Goal: Information Seeking & Learning: Understand process/instructions

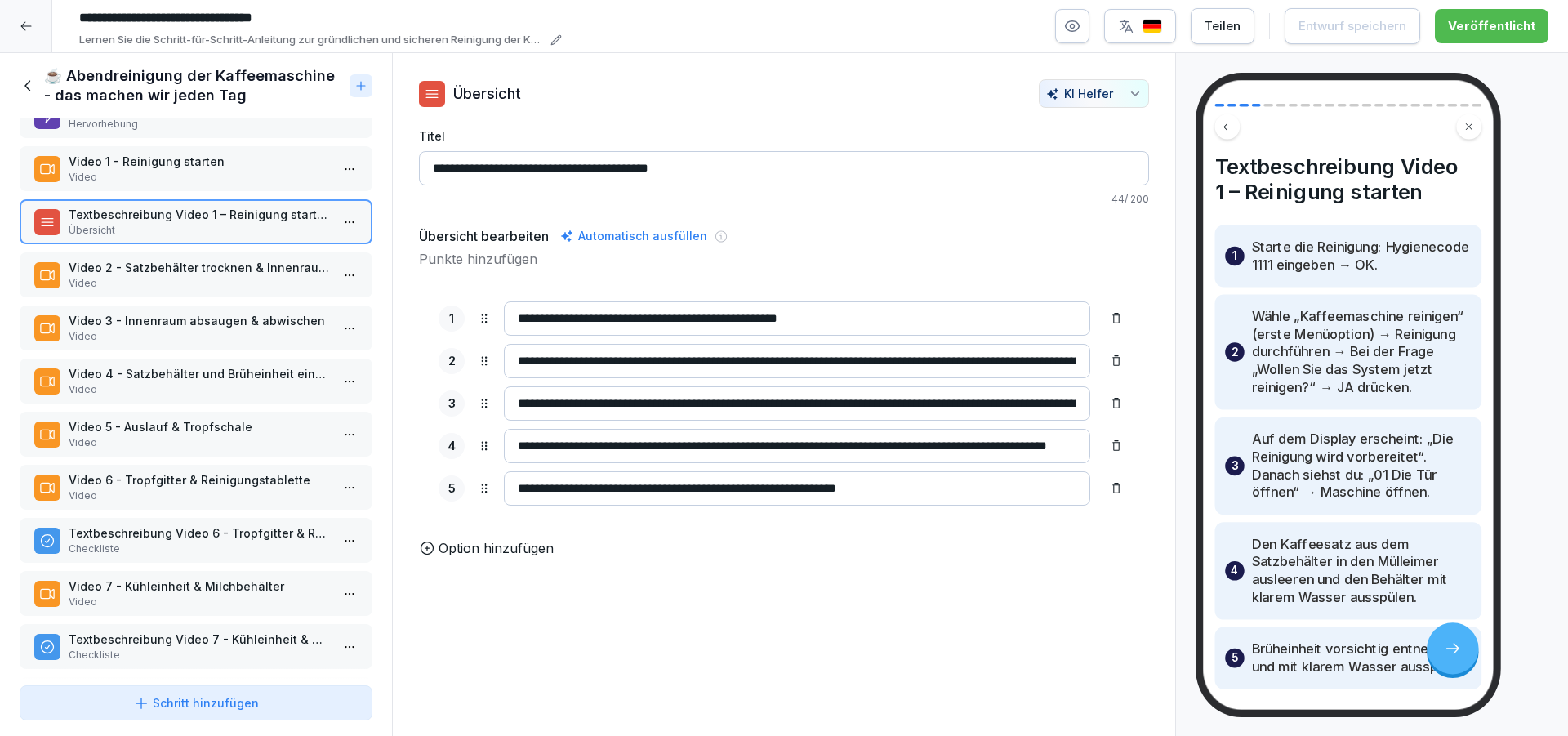
scroll to position [196, 0]
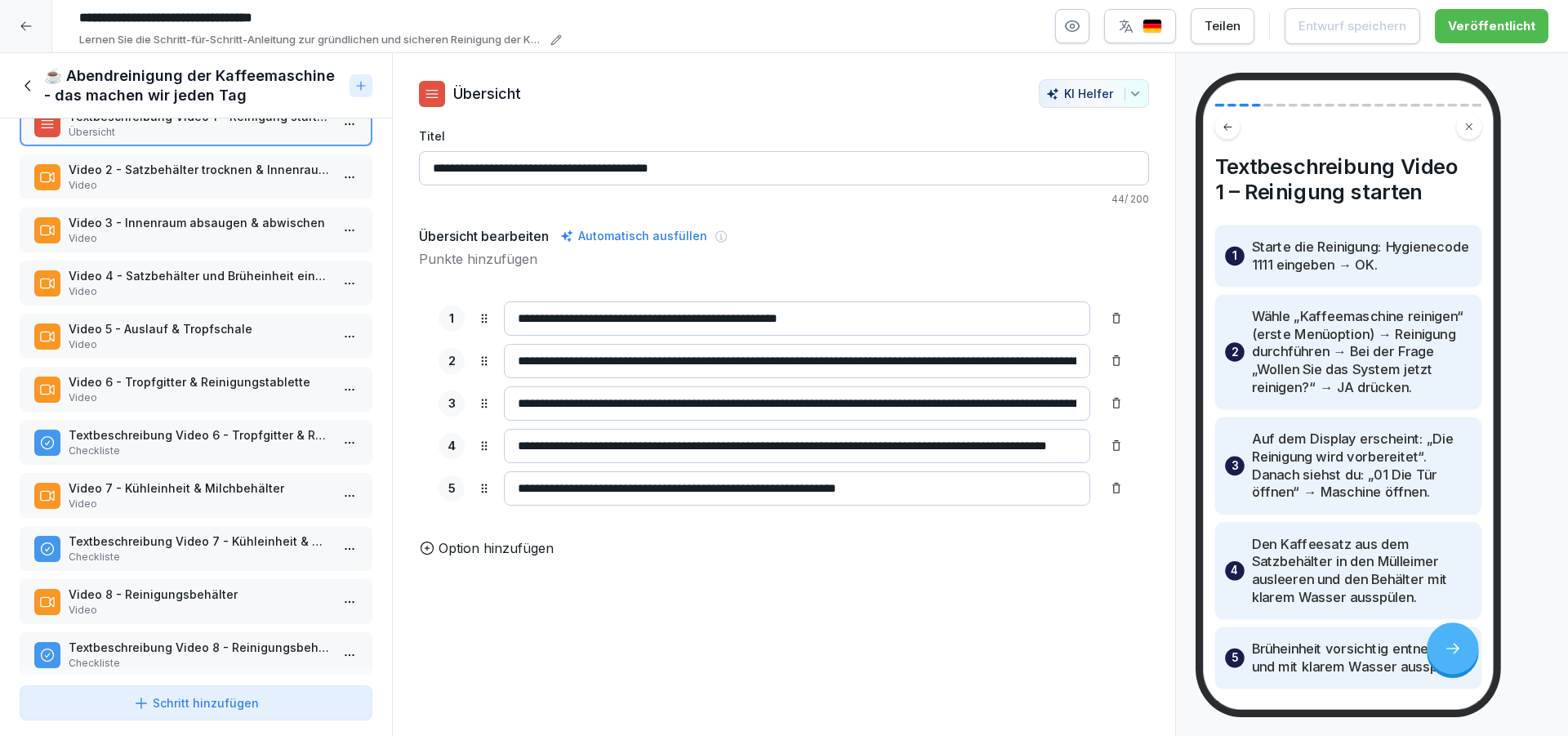
click at [172, 338] on p "Video" at bounding box center [199, 344] width 261 height 15
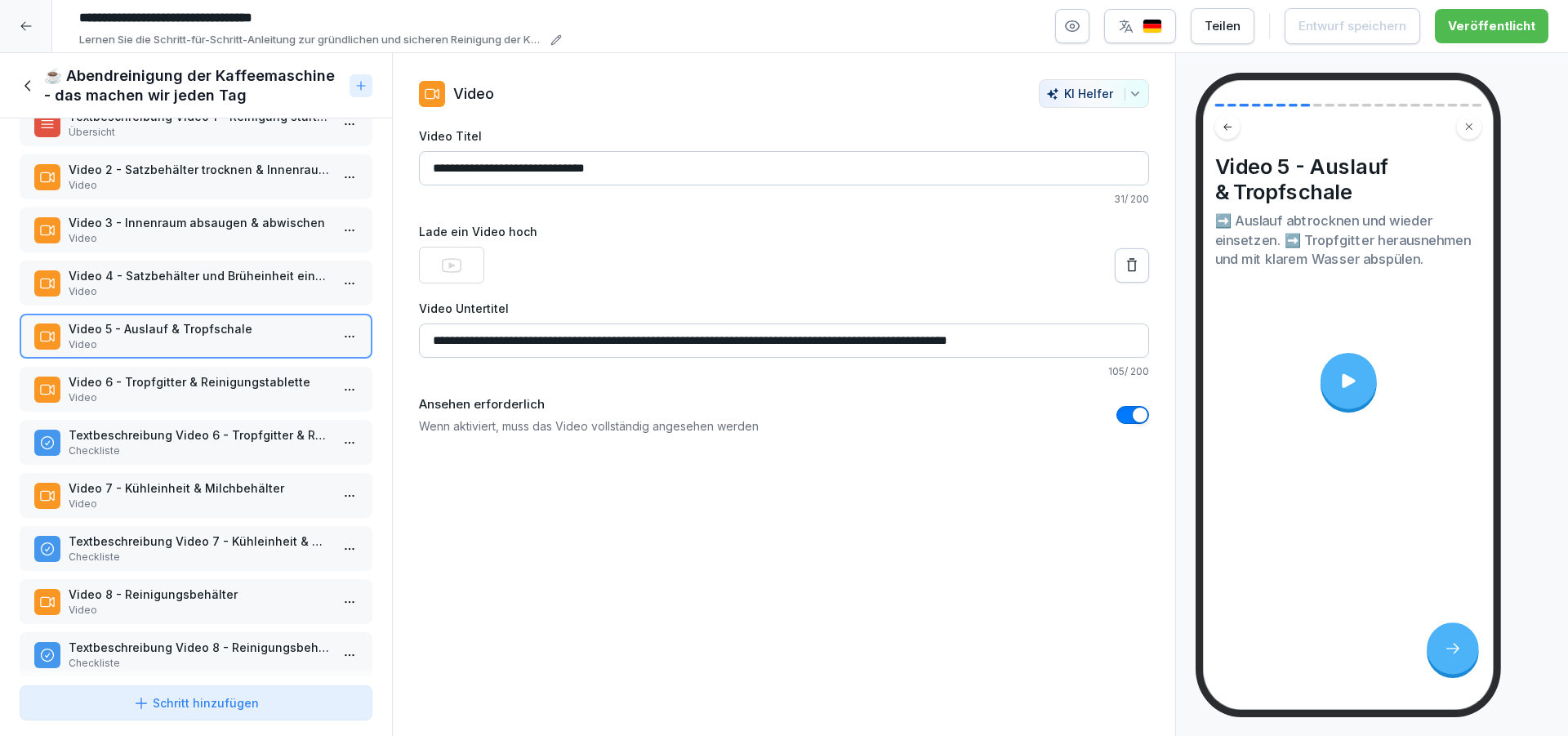
click at [1342, 387] on icon at bounding box center [1348, 380] width 13 height 14
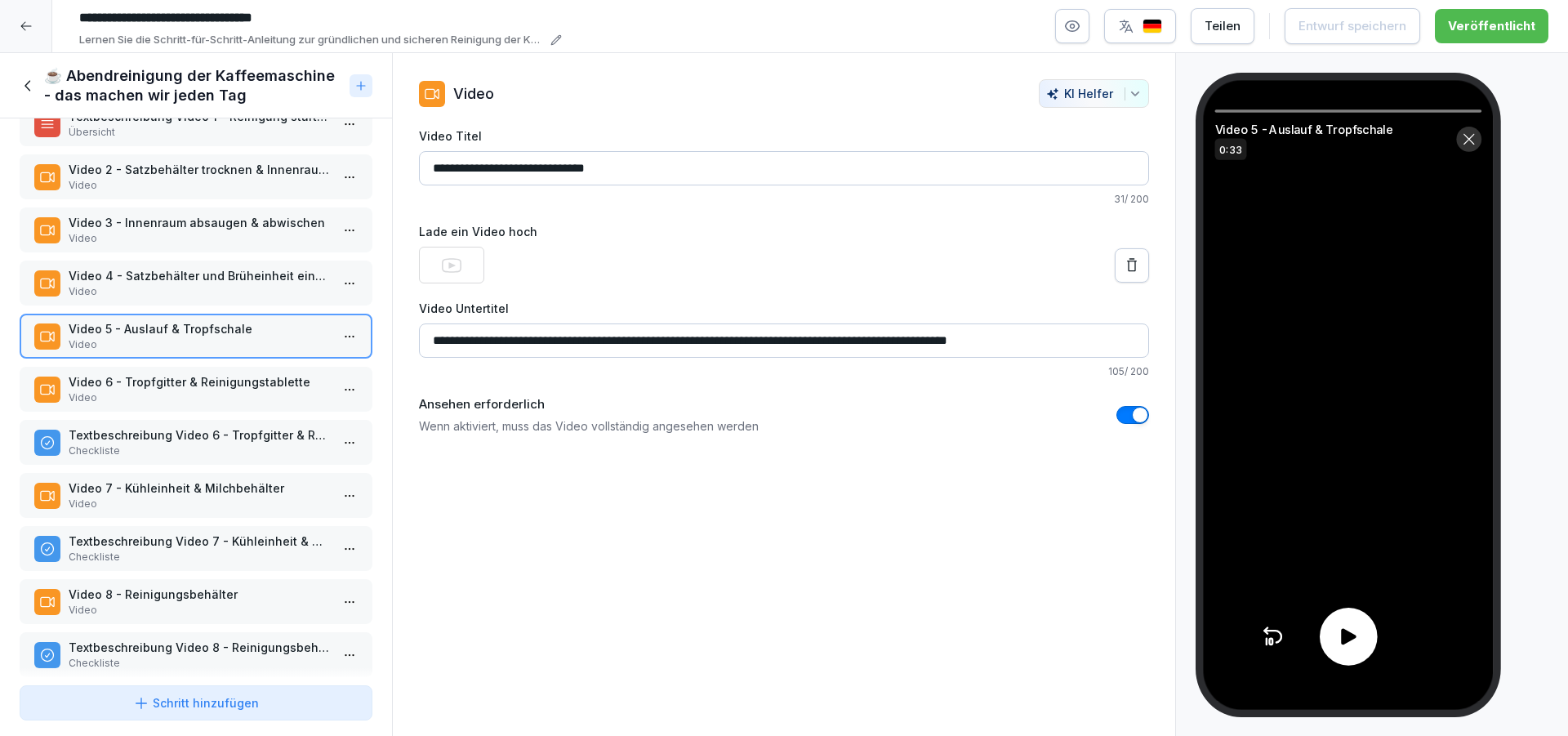
click at [1352, 637] on icon at bounding box center [1349, 636] width 15 height 17
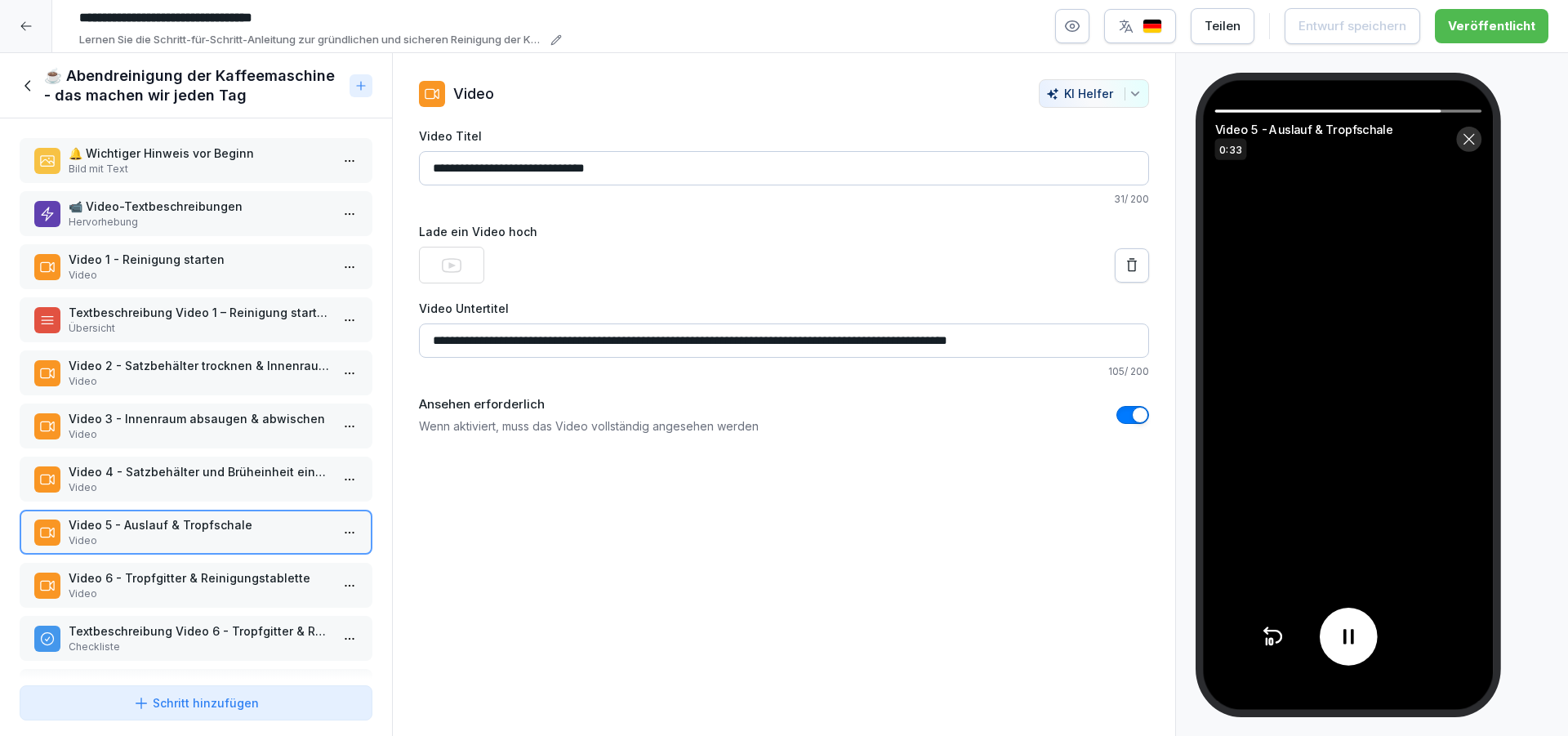
click at [207, 265] on p "Video 1 - Reinigung starten" at bounding box center [199, 260] width 261 height 18
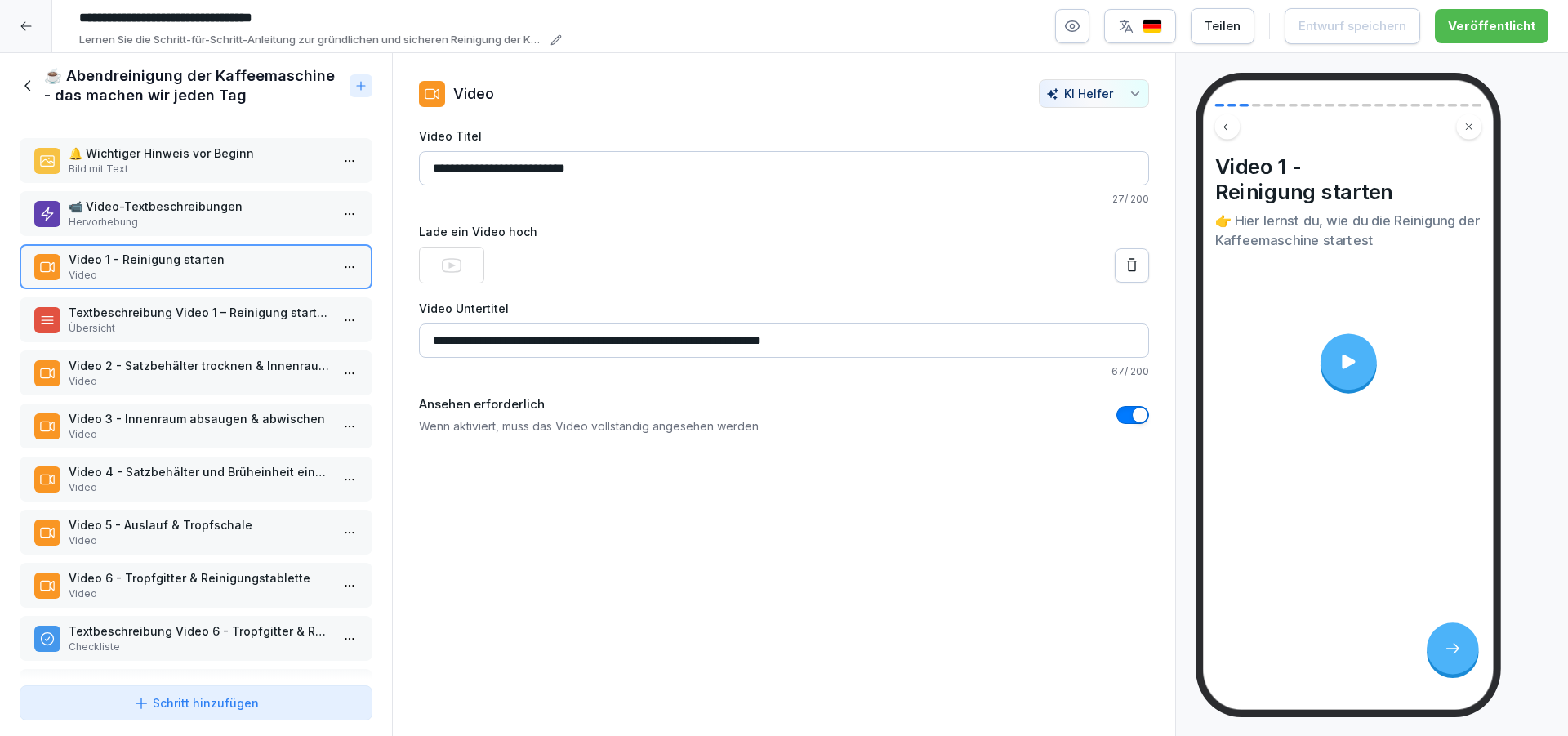
click at [1325, 362] on div at bounding box center [1349, 362] width 57 height 57
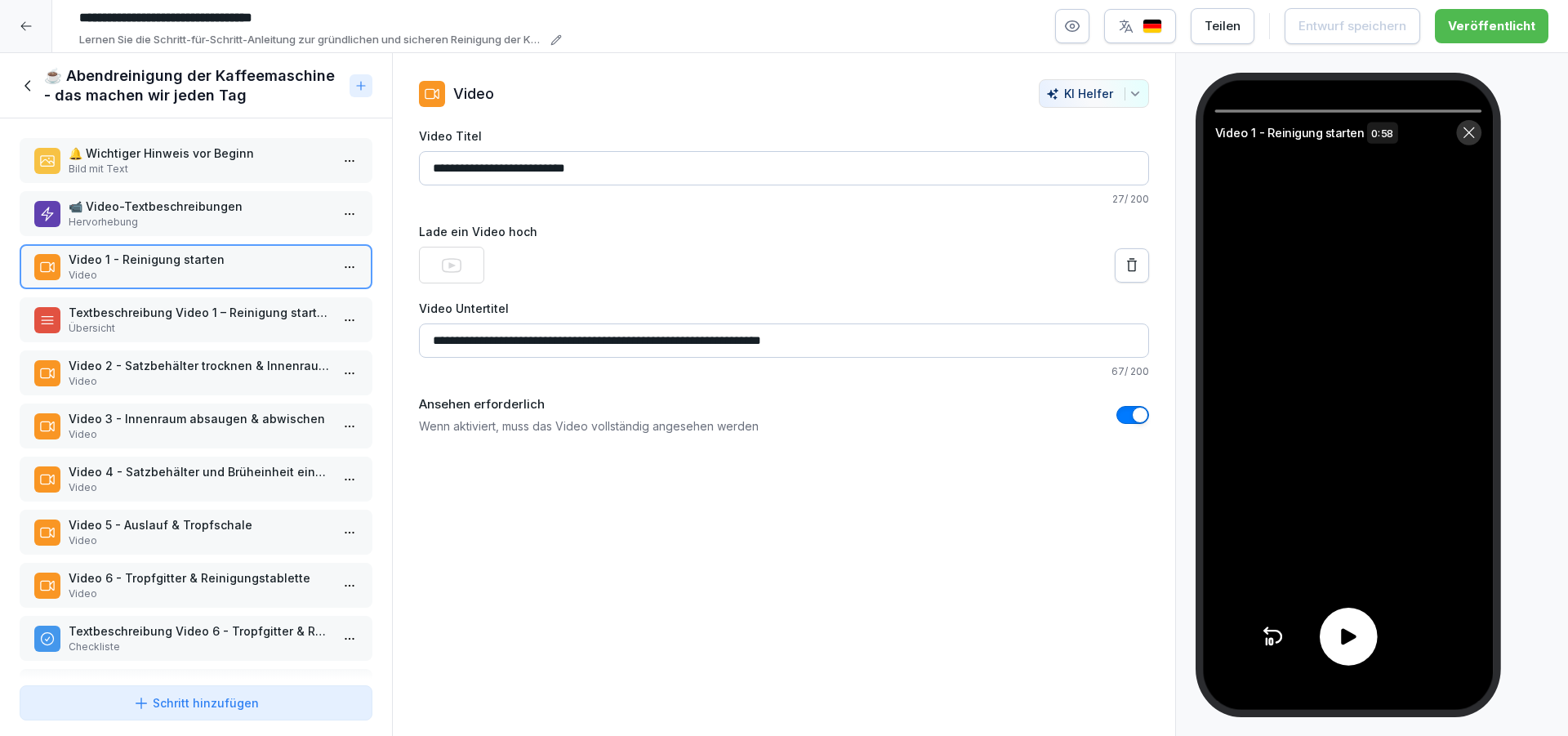
click at [1348, 633] on icon at bounding box center [1349, 636] width 15 height 17
click at [1249, 112] on div at bounding box center [1349, 111] width 267 height 3
click at [1259, 112] on div at bounding box center [1349, 111] width 267 height 3
drag, startPoint x: 1234, startPoint y: 109, endPoint x: 1262, endPoint y: 112, distance: 28.2
click at [1262, 112] on div "Video 1 - Reinigung starten 0:58" at bounding box center [1349, 395] width 291 height 630
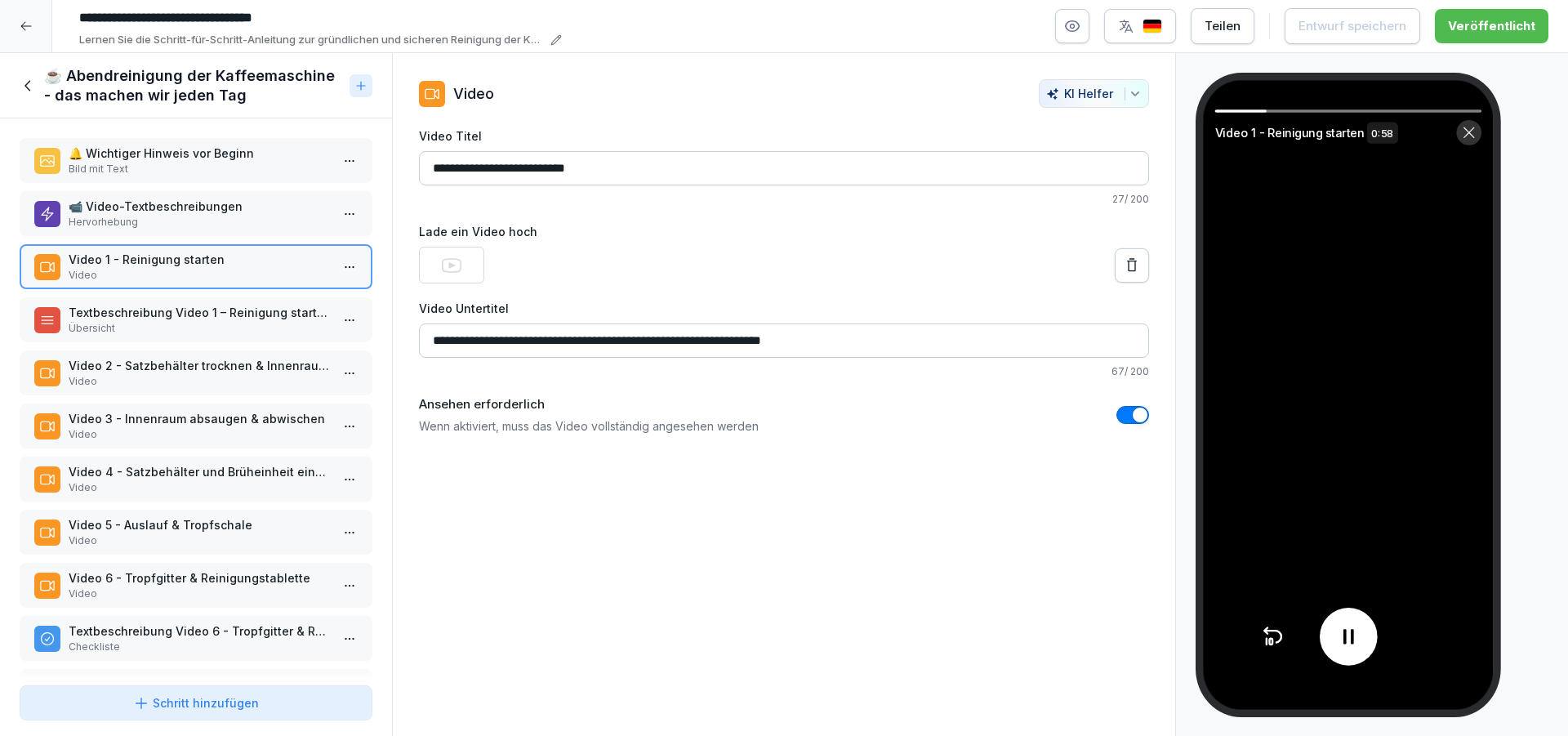
click at [200, 364] on p "Video 2 - Satzbehälter trocknen & Innenraum auspinseln" at bounding box center [199, 366] width 261 height 18
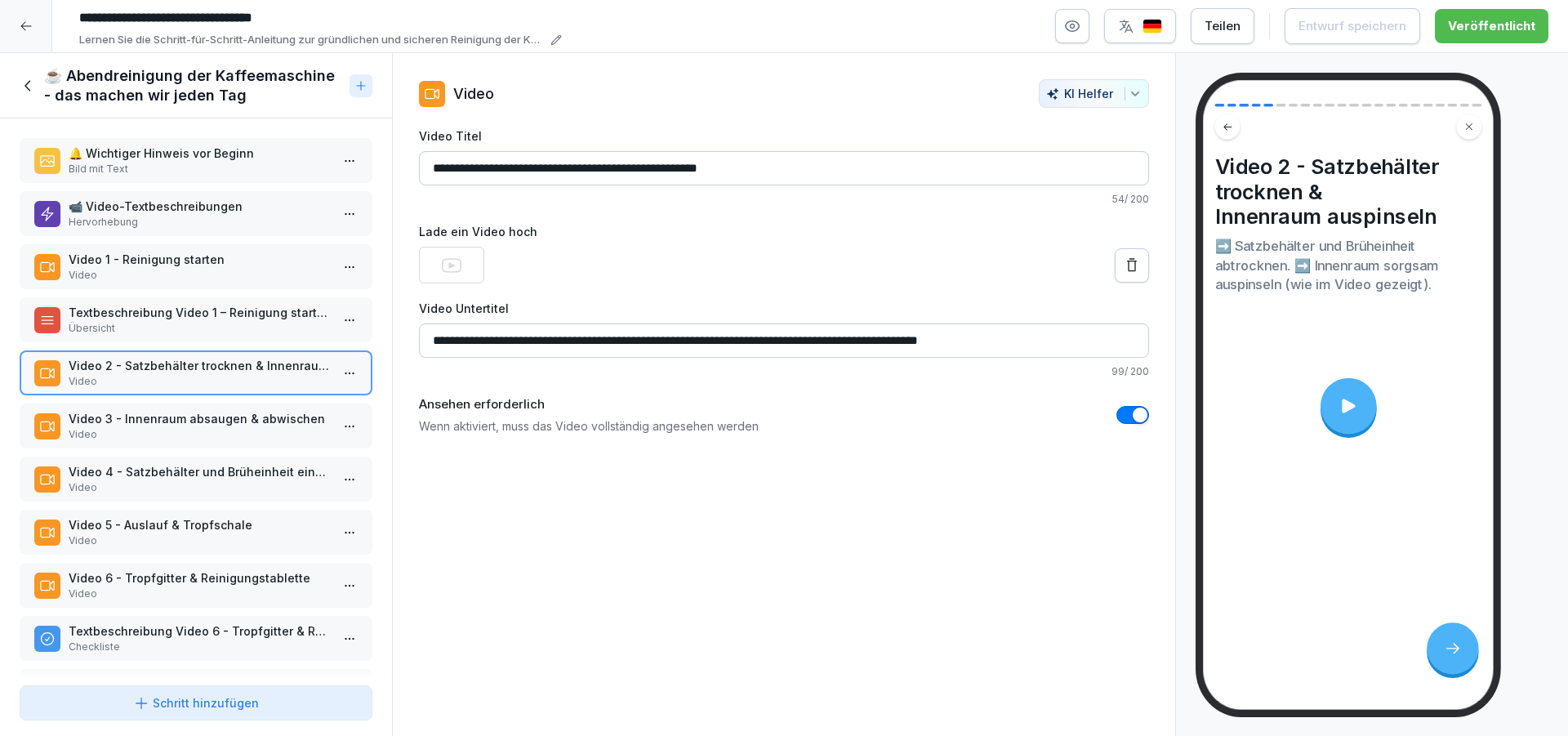
click at [193, 272] on p "Video" at bounding box center [199, 275] width 261 height 15
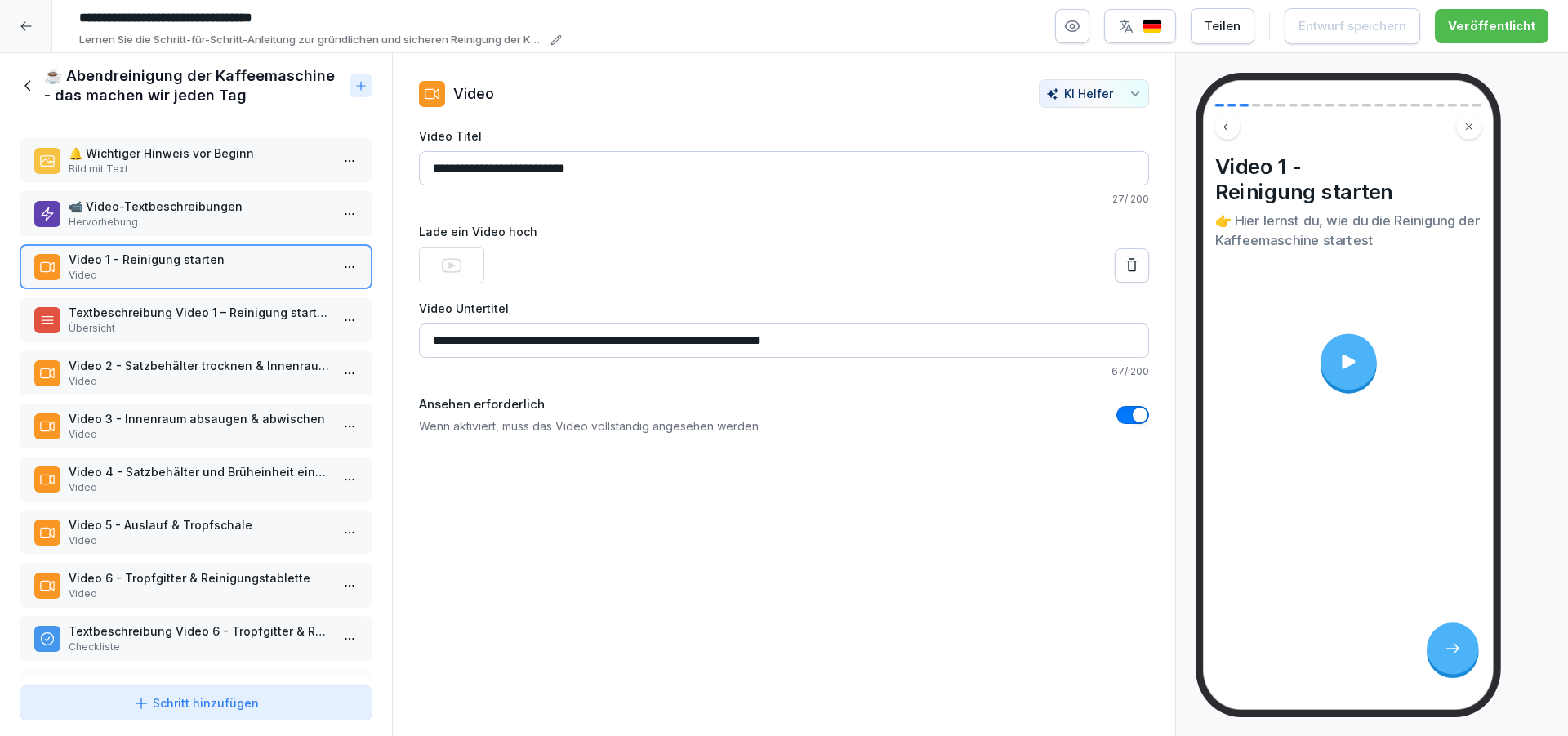
click at [1342, 366] on icon at bounding box center [1348, 362] width 21 height 21
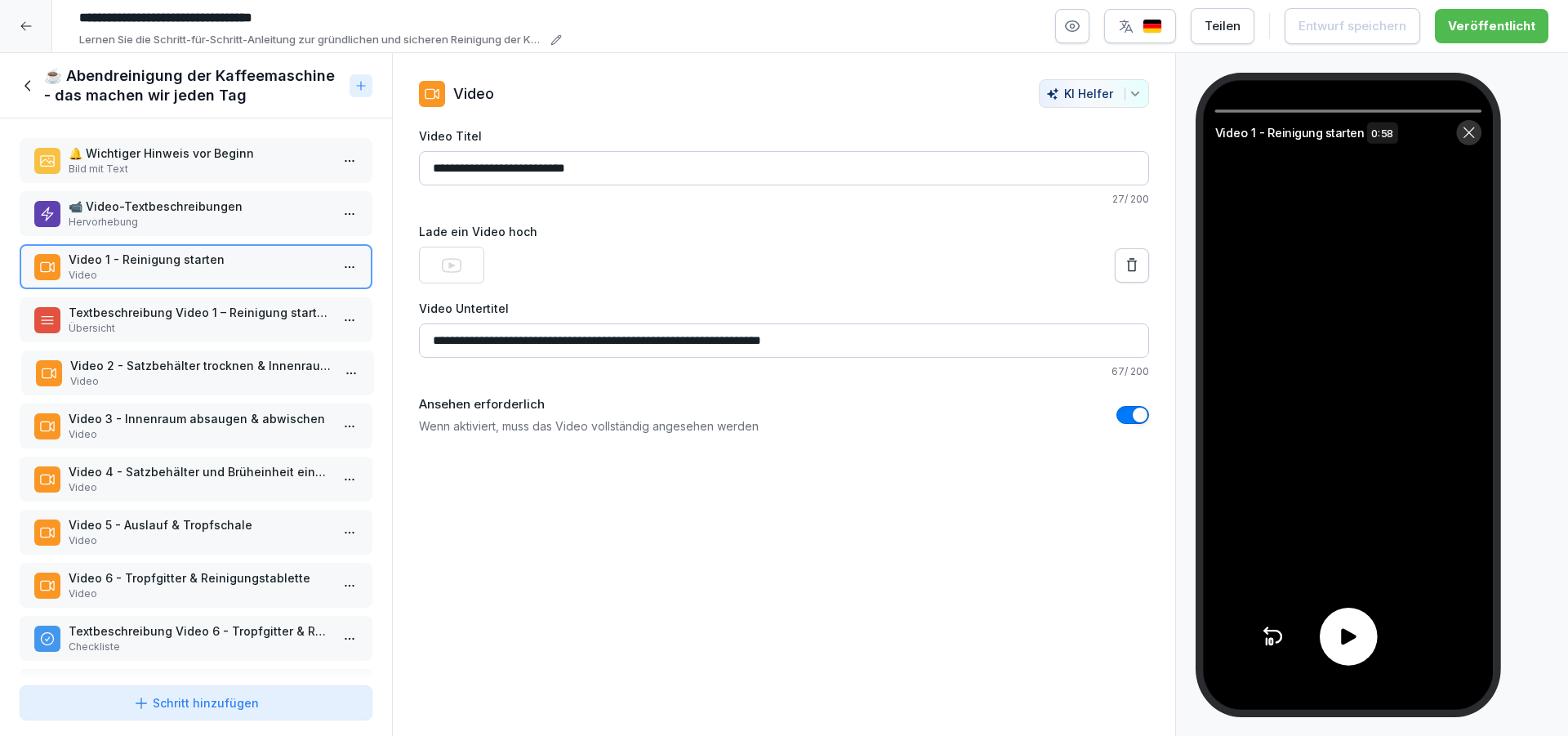
click at [131, 374] on p "Video" at bounding box center [201, 381] width 261 height 15
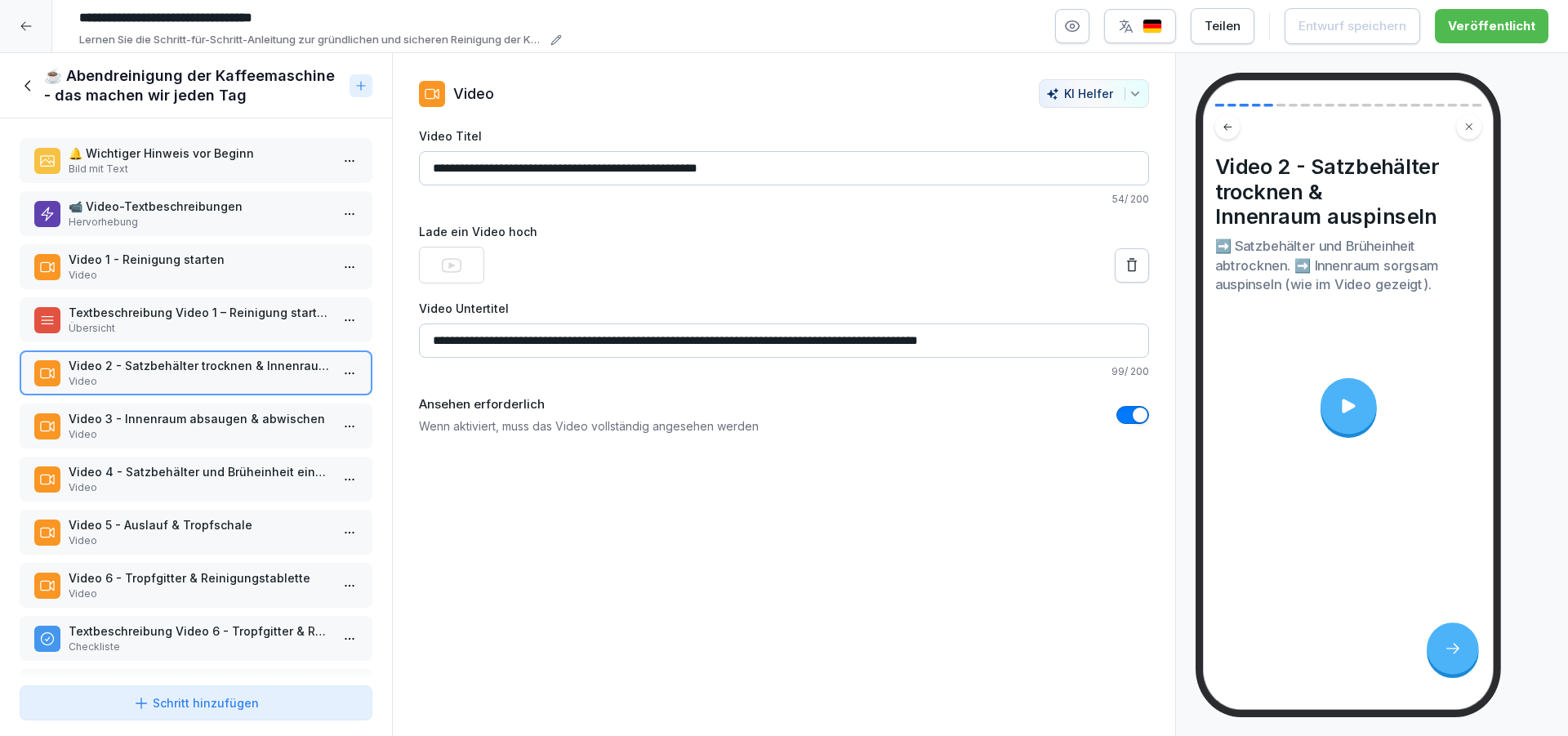
click at [238, 475] on p "Video 4 - Satzbehälter und Brüheinheit einsetzen" at bounding box center [199, 472] width 261 height 18
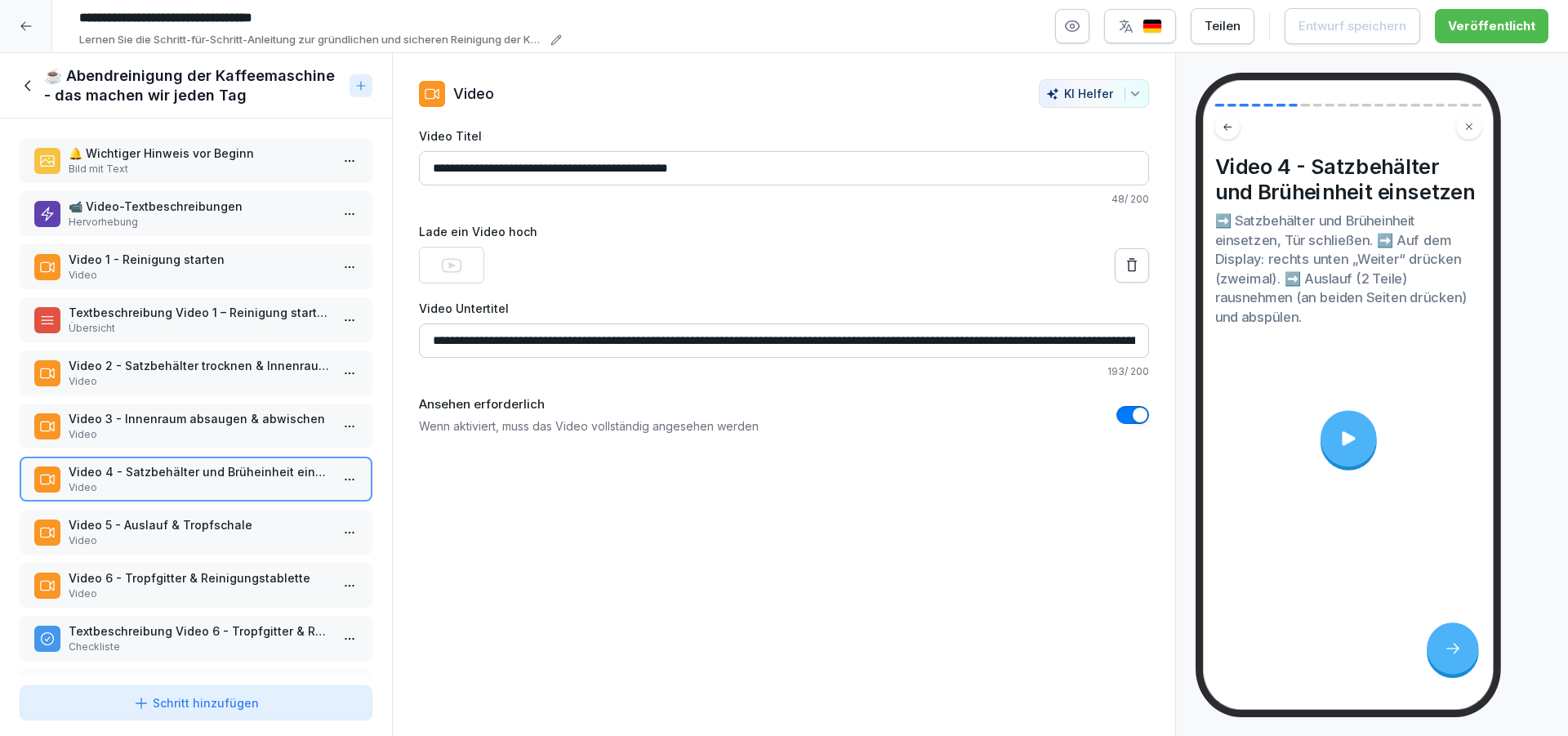
click at [1338, 449] on icon at bounding box center [1348, 438] width 21 height 21
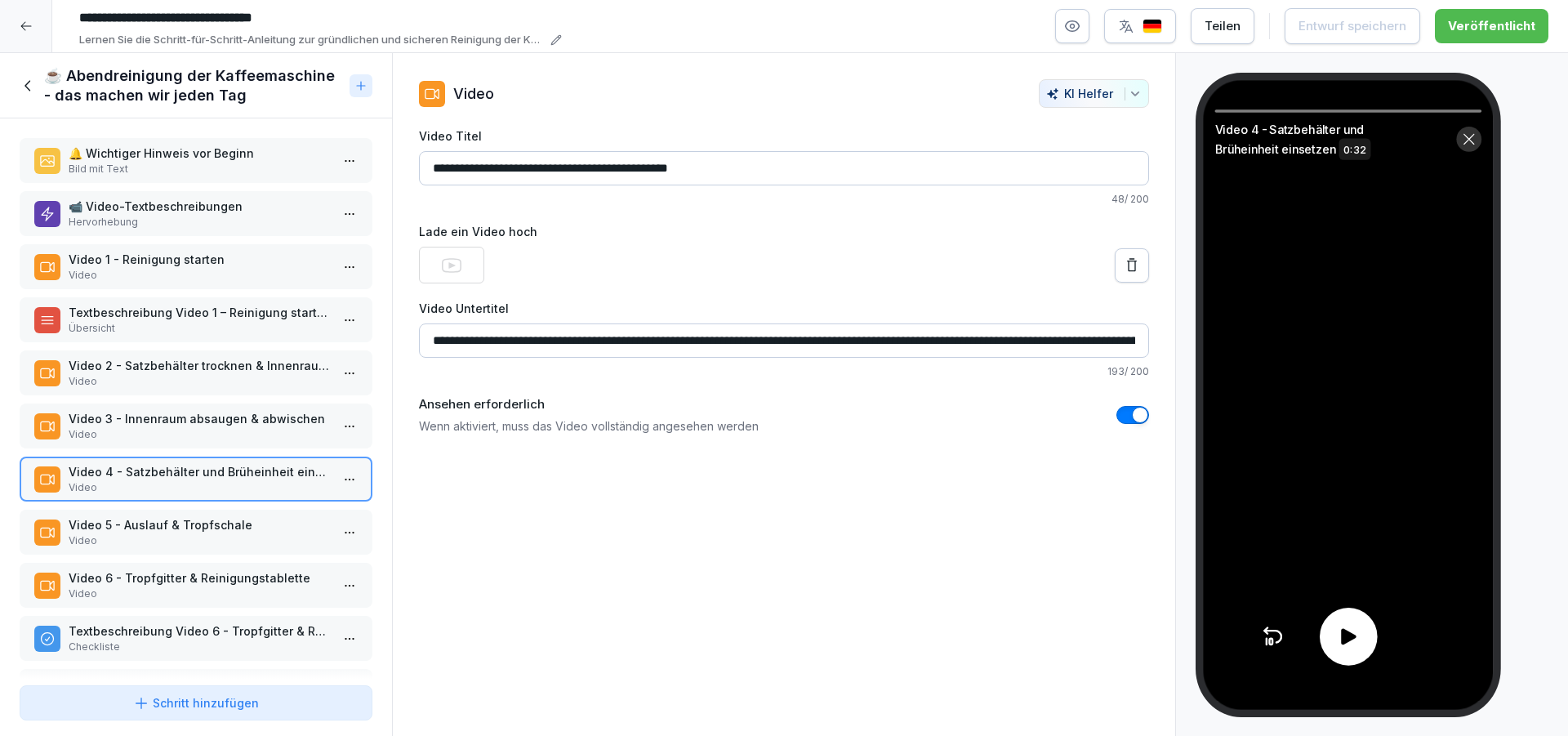
click at [1342, 642] on icon at bounding box center [1349, 636] width 15 height 17
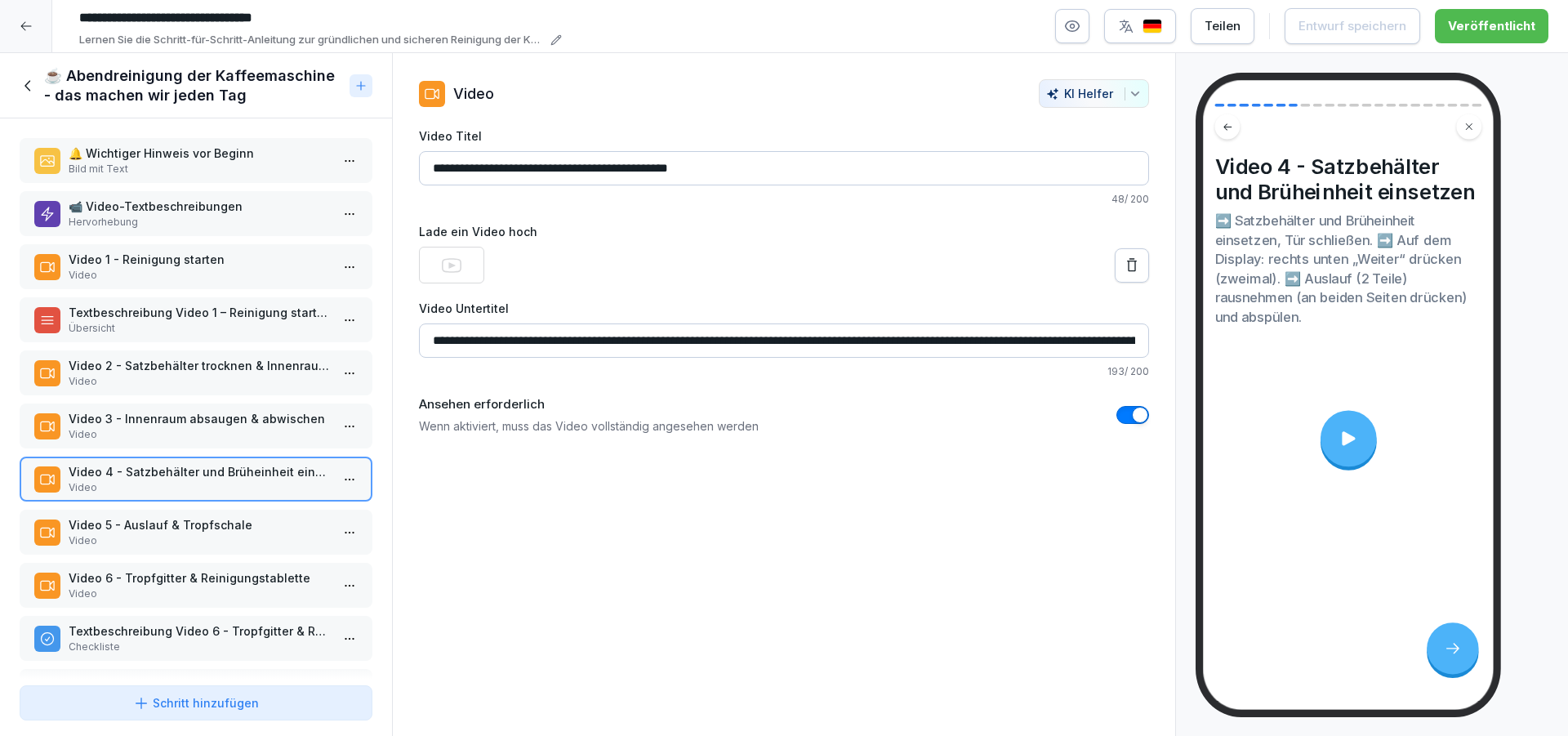
click at [213, 431] on p "Video" at bounding box center [199, 434] width 261 height 15
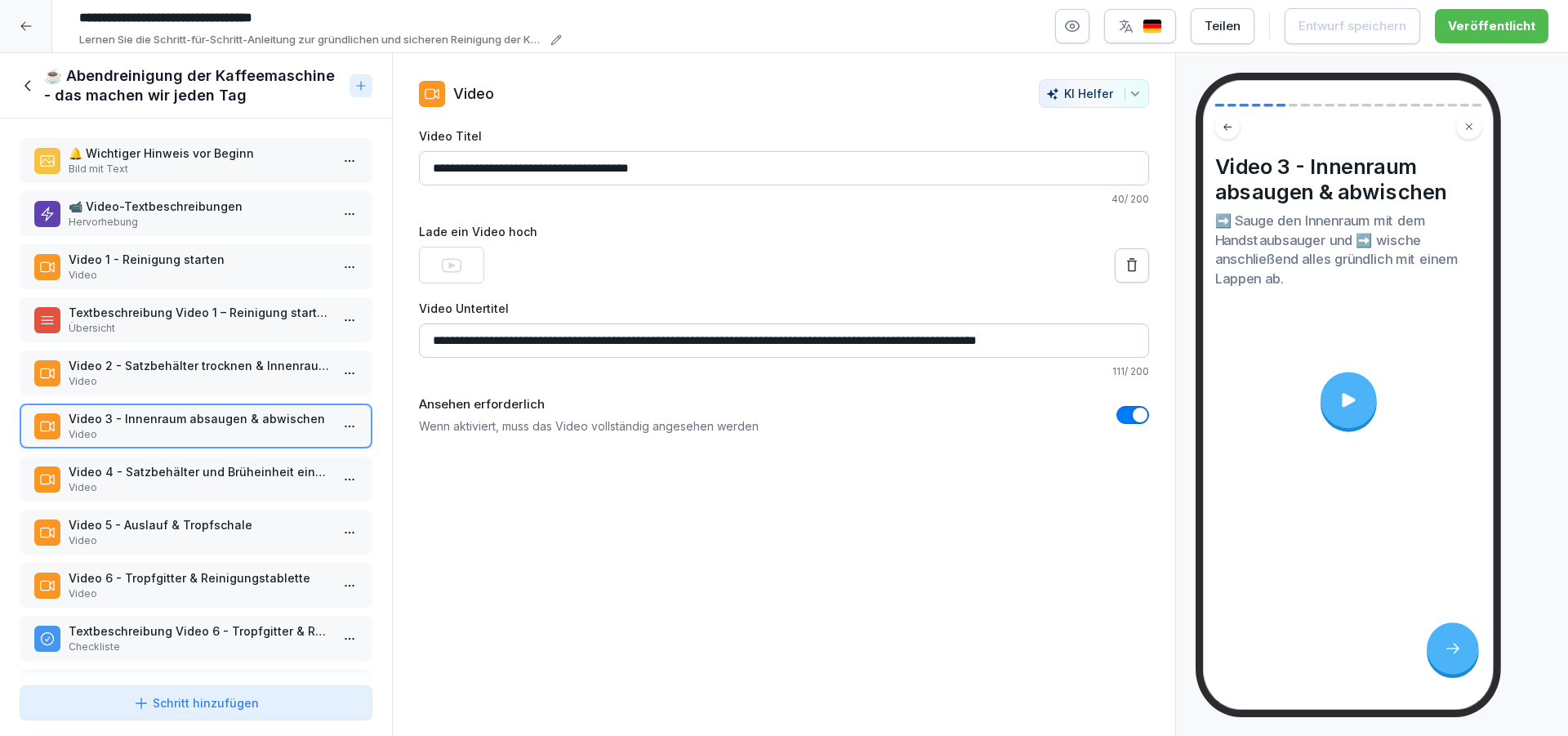
click at [225, 482] on p "Video" at bounding box center [199, 487] width 261 height 15
